Goal: Navigation & Orientation: Go to known website

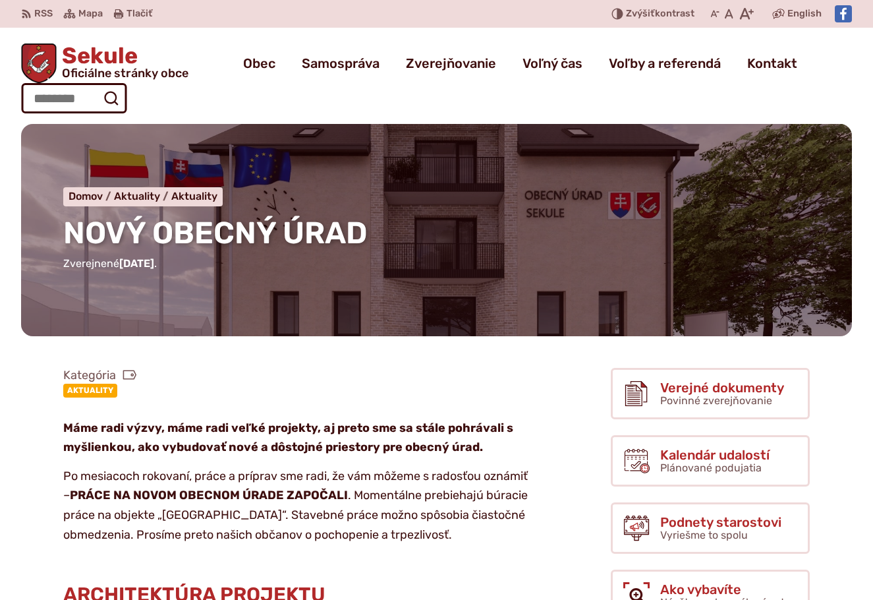
click at [90, 391] on link "Aktuality" at bounding box center [90, 390] width 54 height 13
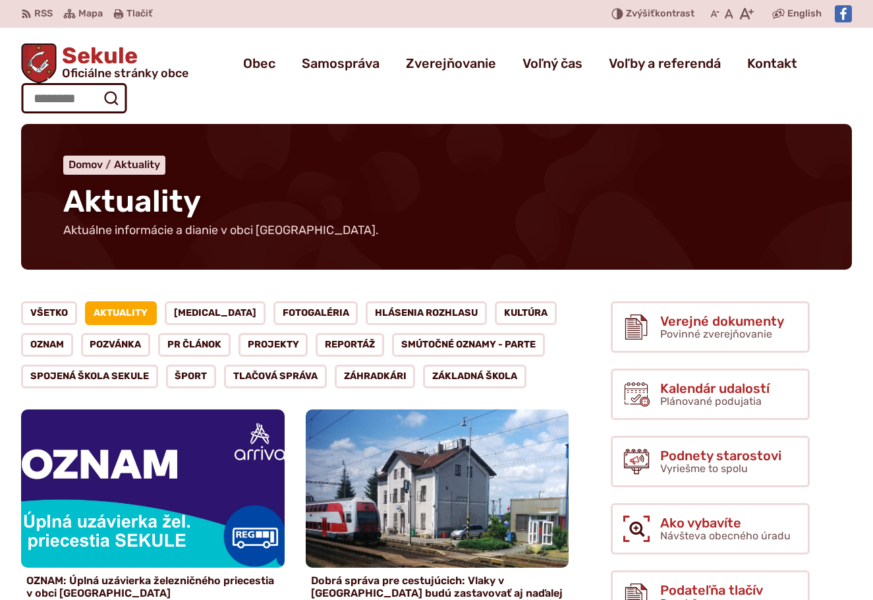
click at [90, 59] on span "Sekule Oficiálne stránky obce" at bounding box center [123, 62] width 132 height 34
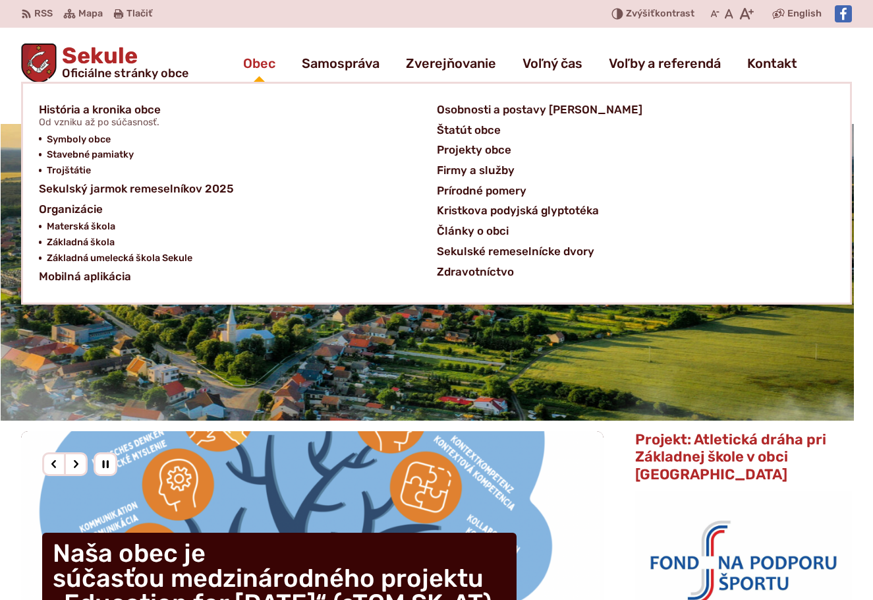
click at [265, 69] on span "Obec" at bounding box center [259, 63] width 32 height 37
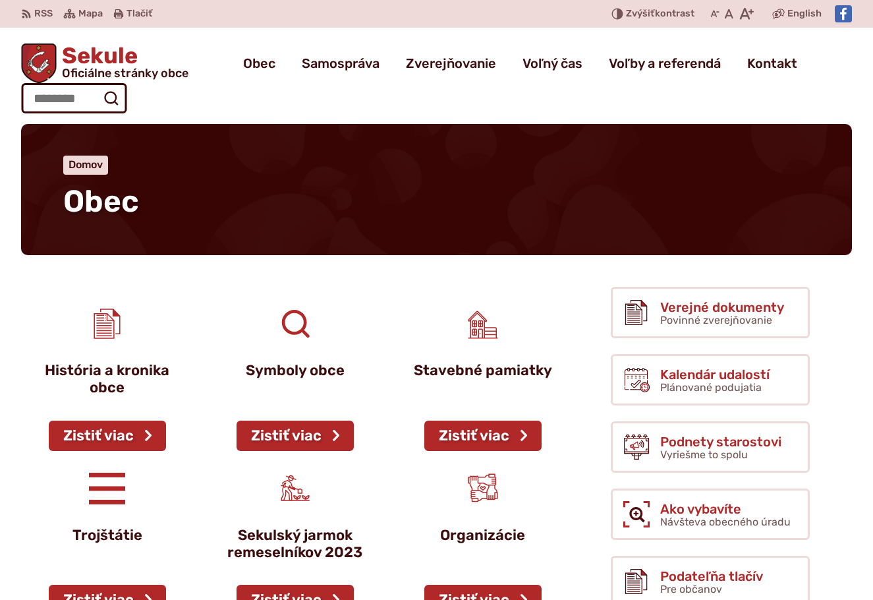
click at [89, 50] on span "Sekule Oficiálne stránky obce" at bounding box center [123, 62] width 132 height 34
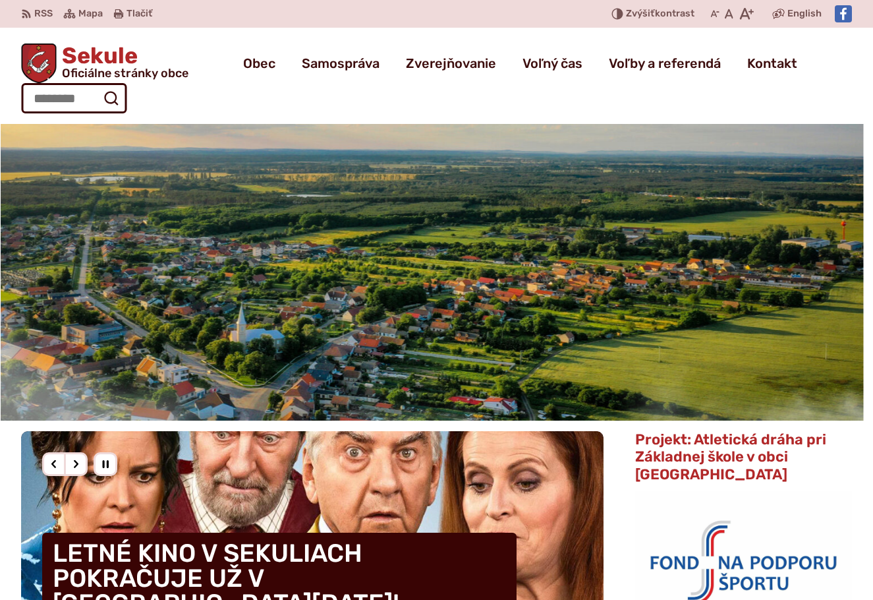
click at [844, 16] on img at bounding box center [843, 13] width 17 height 17
